Goal: Task Accomplishment & Management: Use online tool/utility

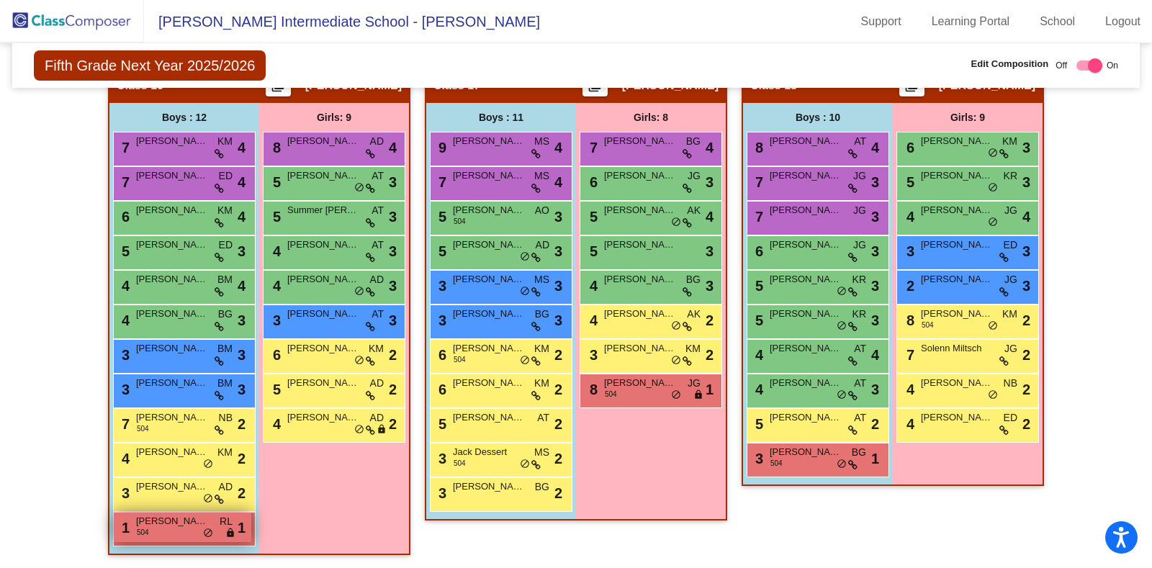
click at [137, 527] on span "504" at bounding box center [143, 532] width 12 height 11
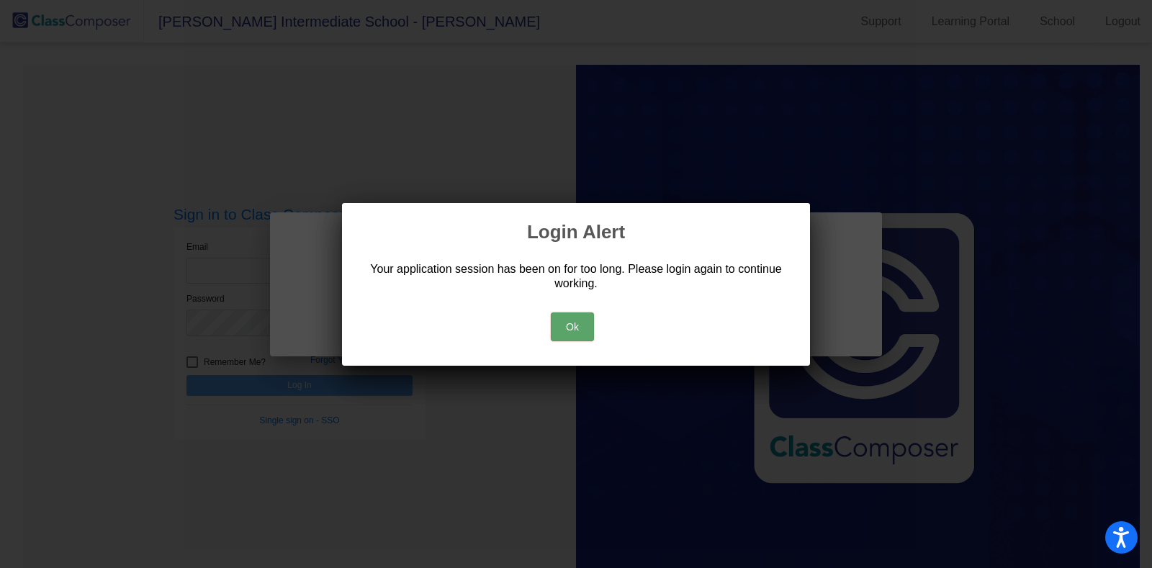
click at [567, 324] on button "Ok" at bounding box center [572, 327] width 43 height 29
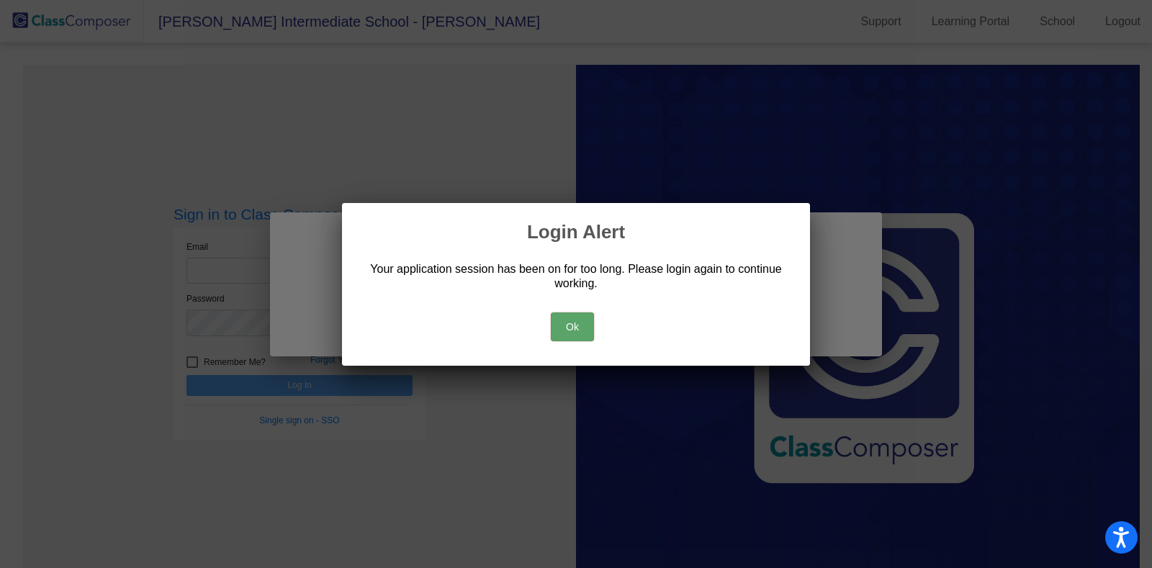
click at [554, 327] on button "Ok" at bounding box center [572, 327] width 43 height 29
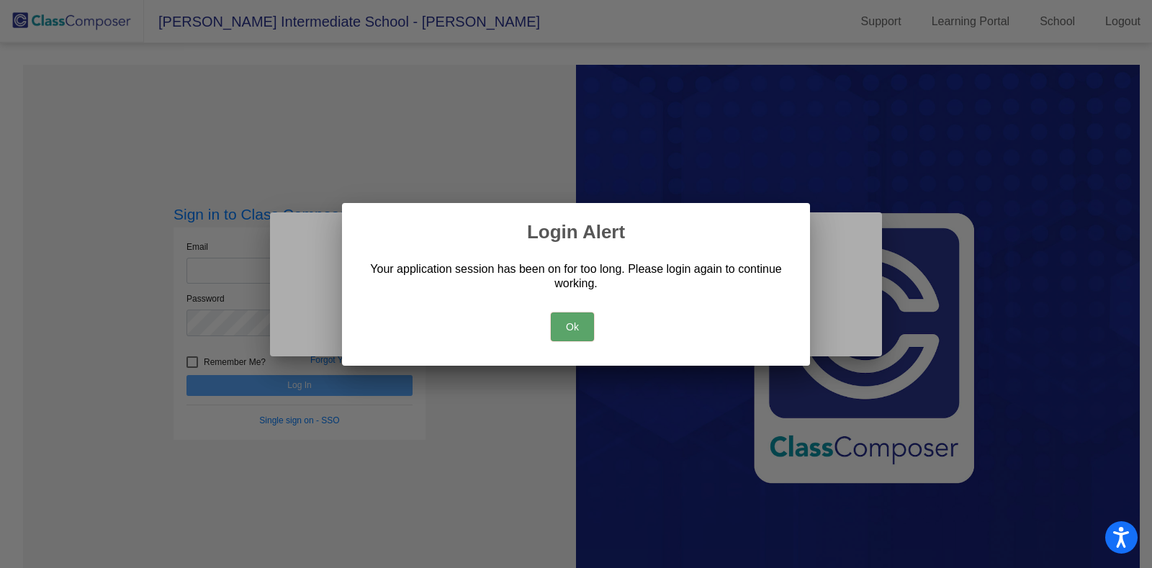
click at [570, 329] on button "Ok" at bounding box center [572, 327] width 43 height 29
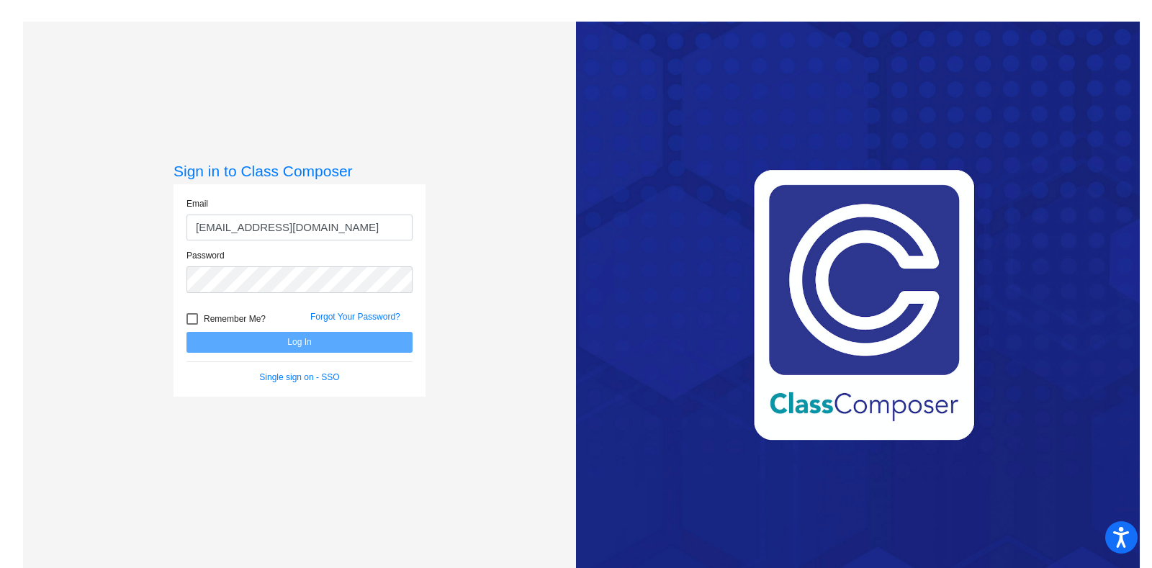
type input "ackleyk@victorschools.org"
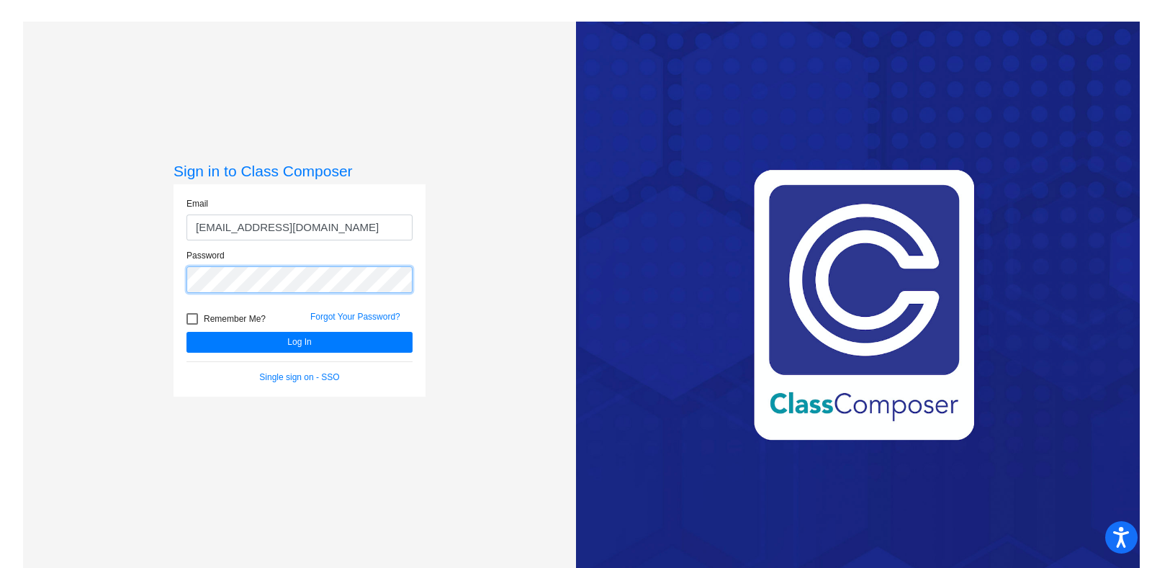
click at [186, 332] on button "Log In" at bounding box center [299, 342] width 226 height 21
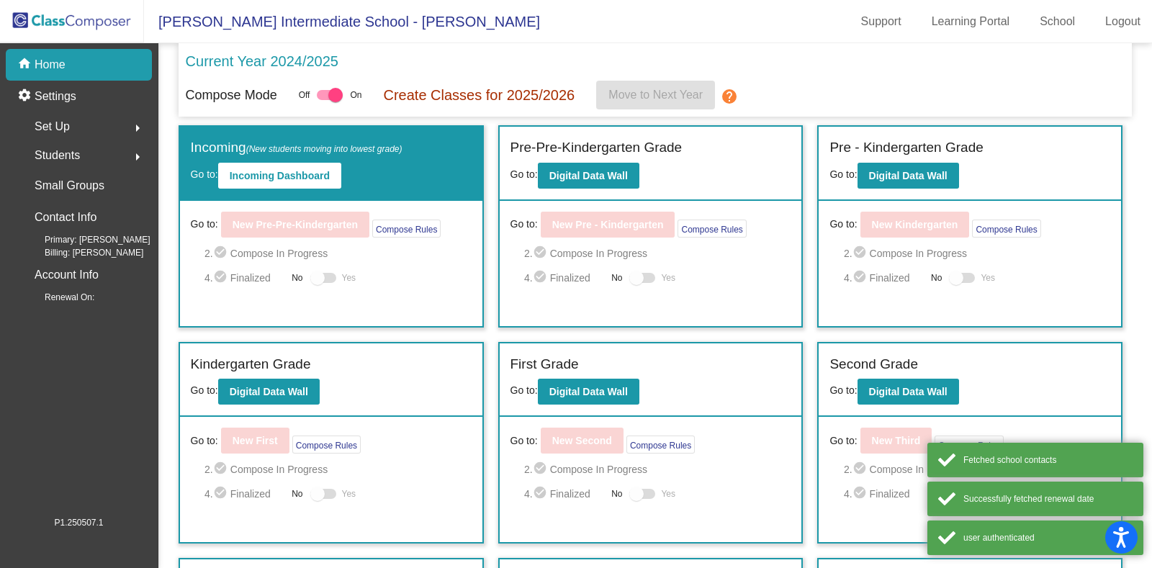
scroll to position [279, 0]
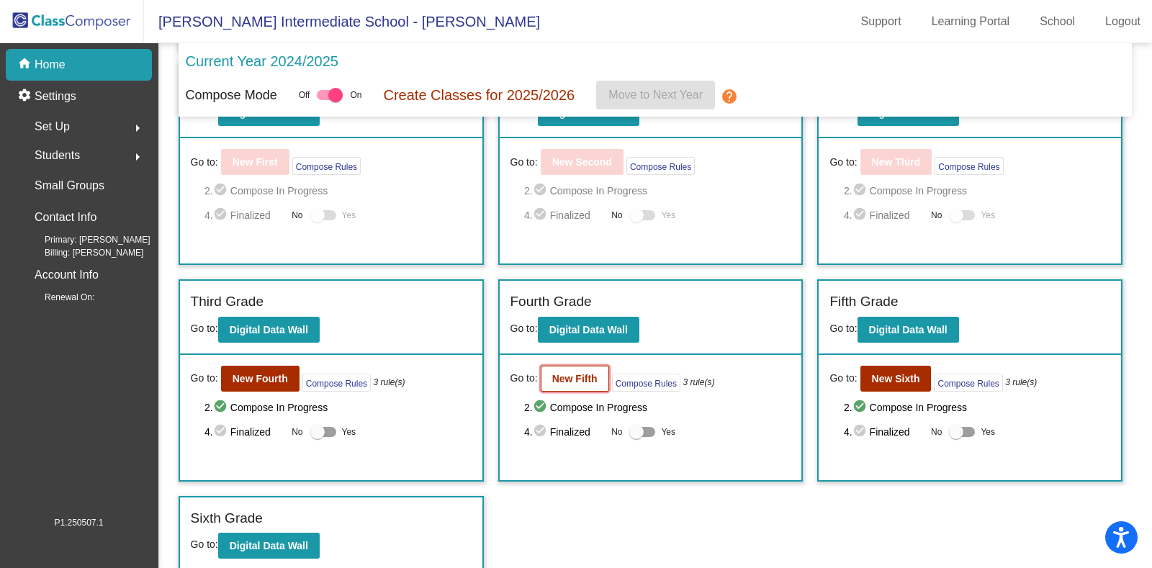
click at [564, 374] on b "New Fifth" at bounding box center [574, 379] width 45 height 12
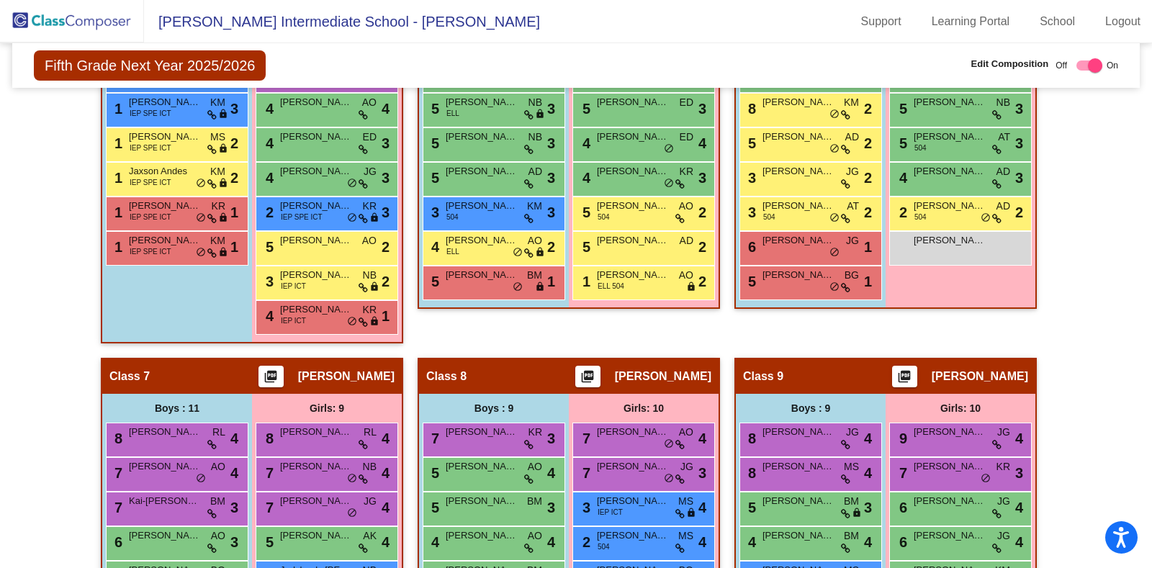
scroll to position [1162, 0]
